Goal: Check status: Check status

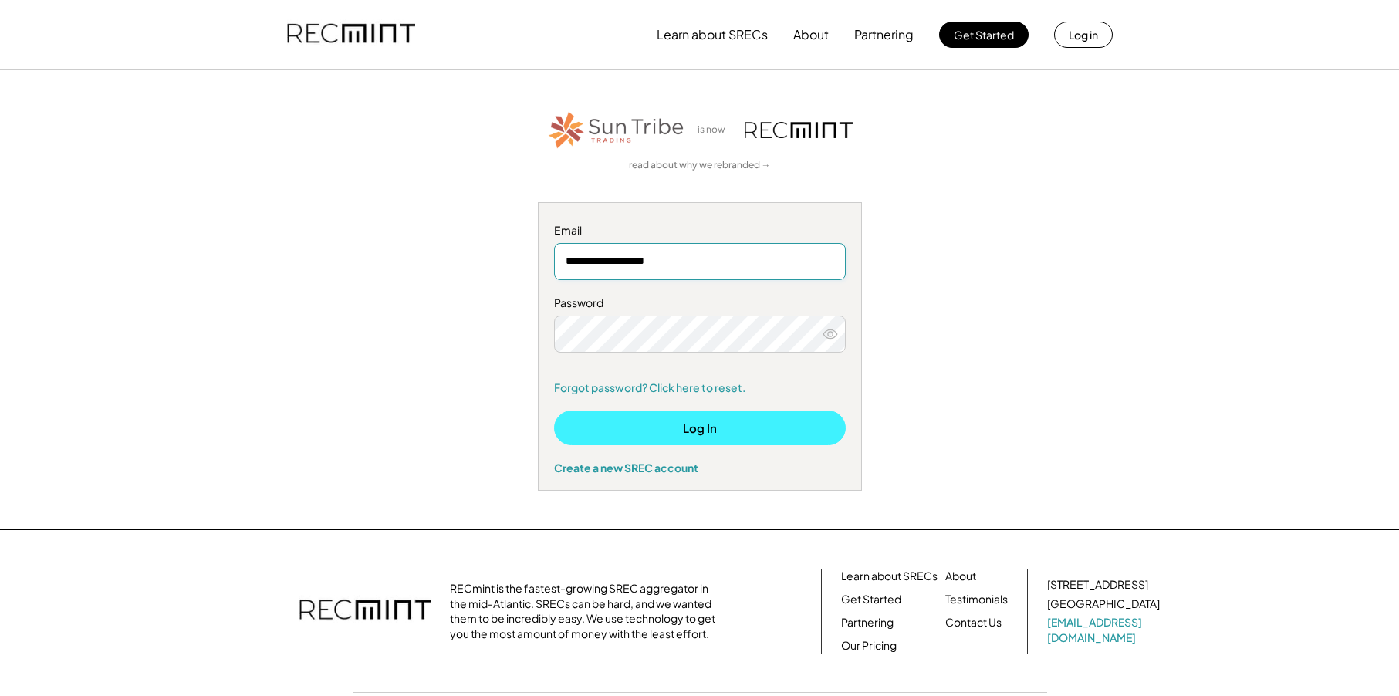
click at [650, 427] on button "Log In" at bounding box center [700, 428] width 292 height 35
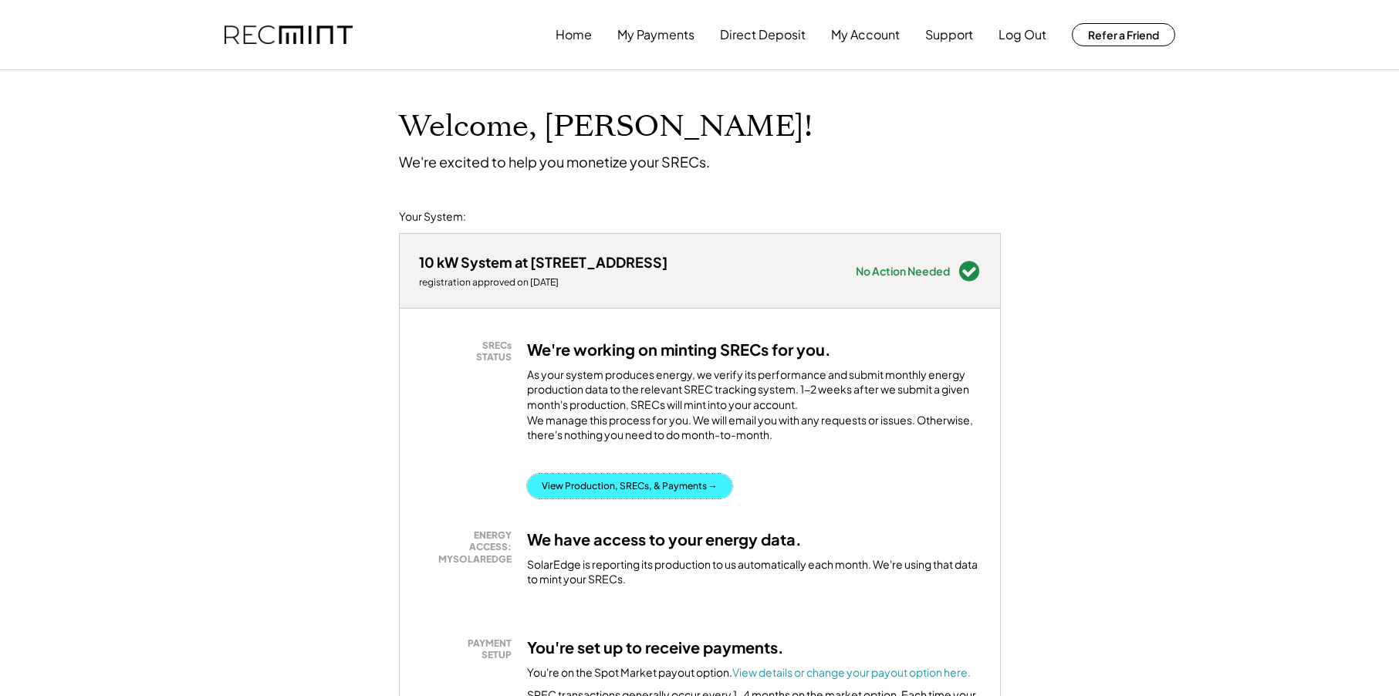
click at [623, 499] on button "View Production, SRECs, & Payments →" at bounding box center [629, 486] width 205 height 25
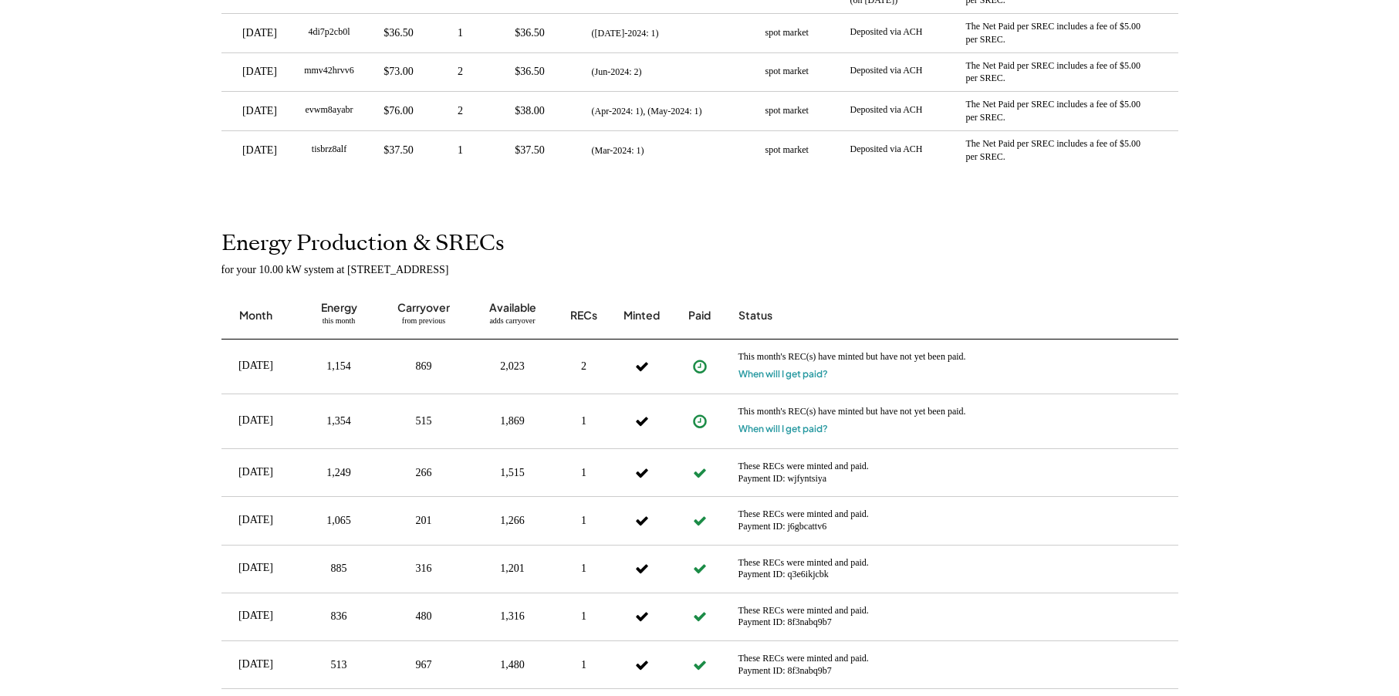
scroll to position [617, 0]
